Goal: Transaction & Acquisition: Purchase product/service

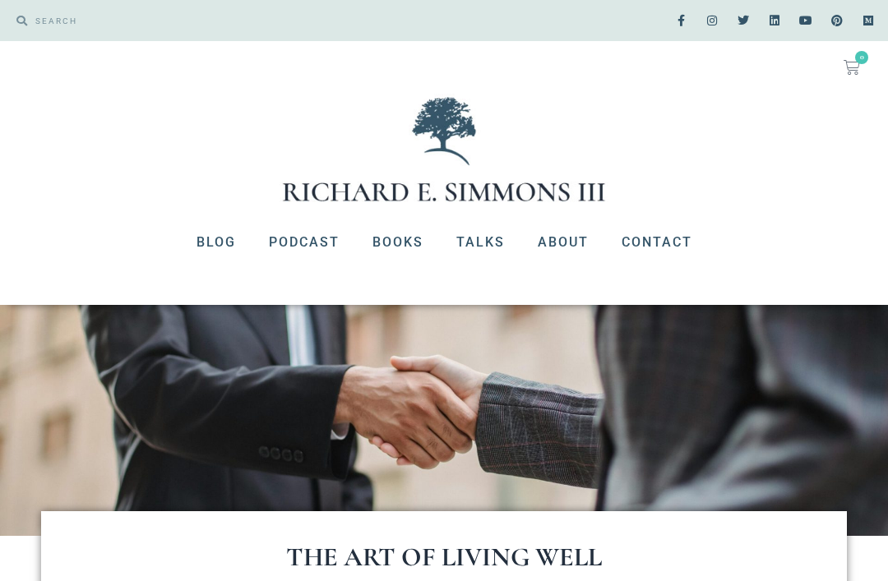
click at [409, 243] on link "Books" at bounding box center [398, 242] width 84 height 43
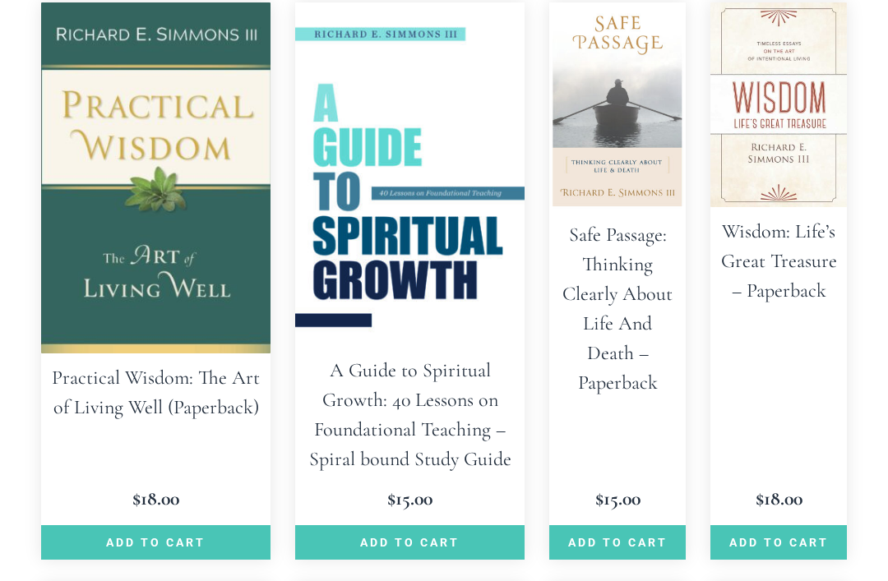
scroll to position [473, 0]
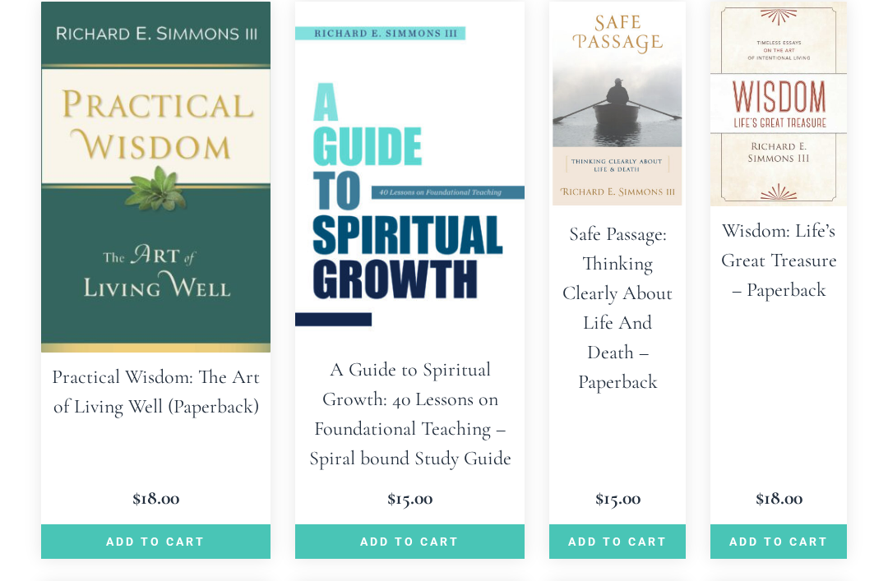
click at [116, 525] on link "Add to cart" at bounding box center [155, 542] width 229 height 35
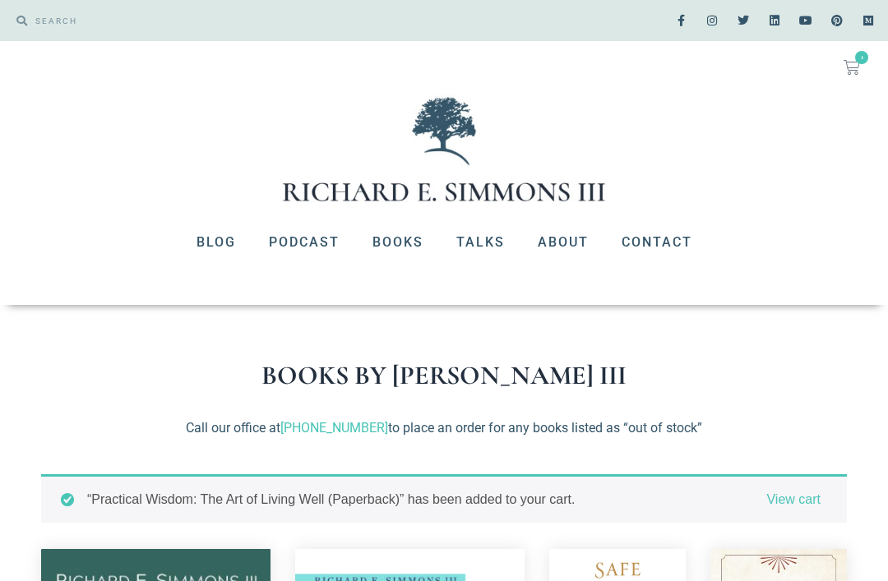
click at [859, 65] on icon at bounding box center [851, 67] width 16 height 16
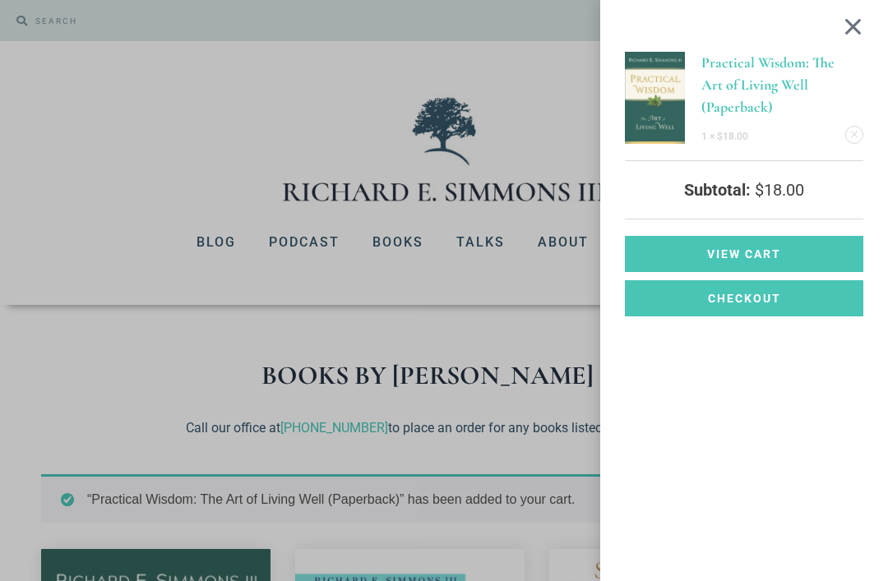
click at [780, 249] on span "View cart" at bounding box center [744, 254] width 74 height 12
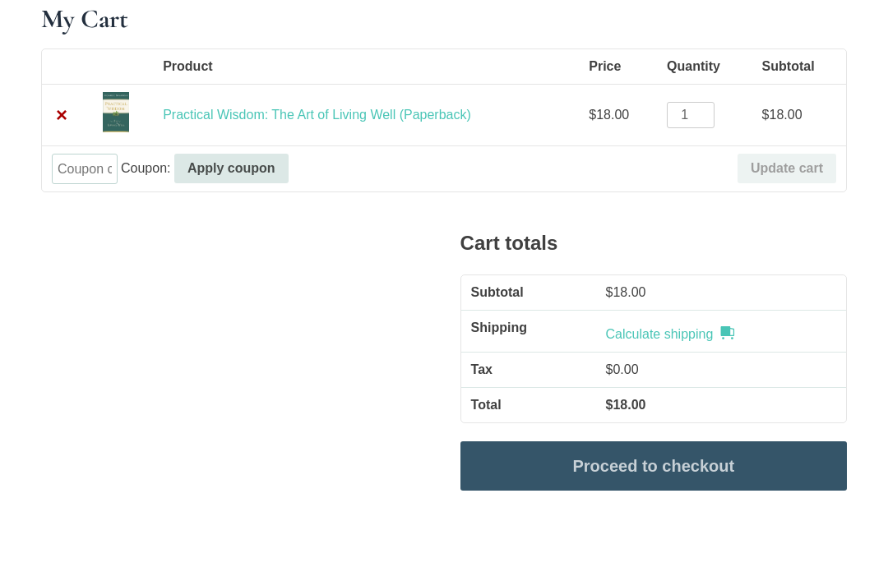
scroll to position [363, 0]
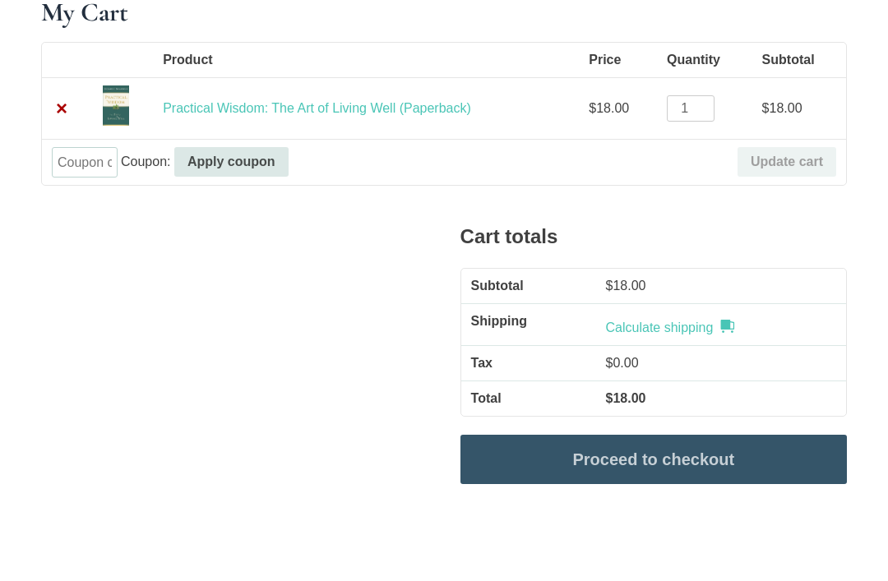
click at [669, 456] on link "Proceed to checkout" at bounding box center [653, 460] width 386 height 49
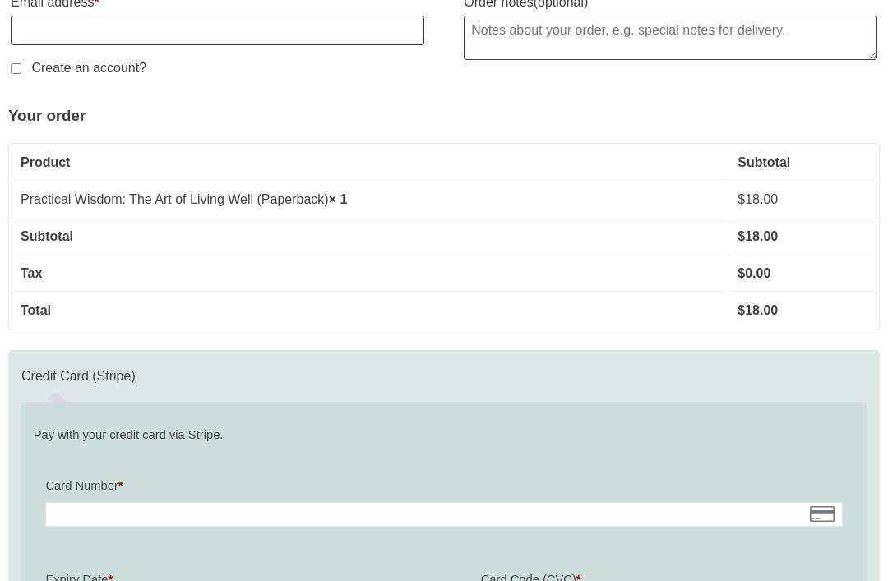
scroll to position [1147, 0]
